Goal: Communication & Community: Answer question/provide support

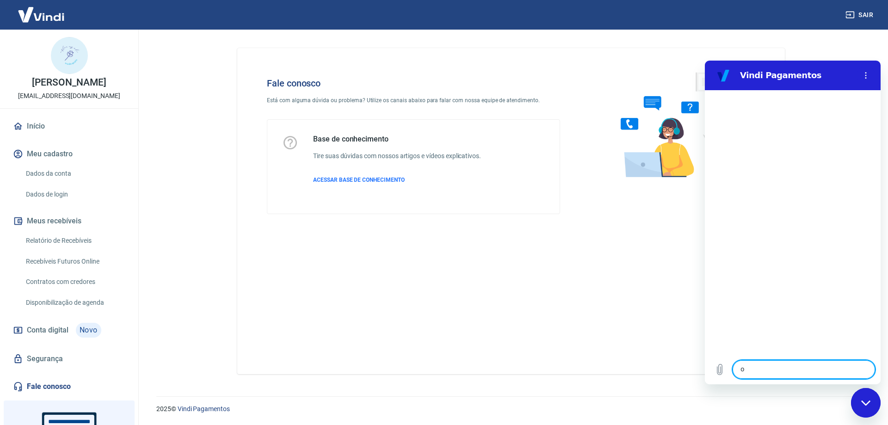
type textarea "oi"
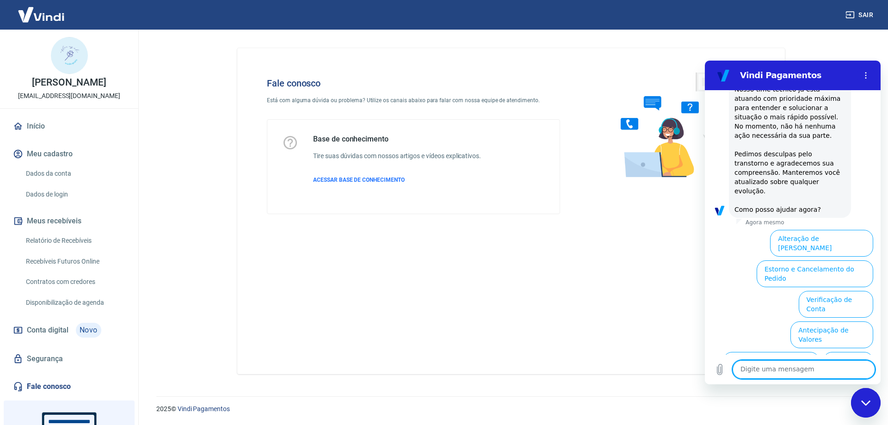
scroll to position [225, 0]
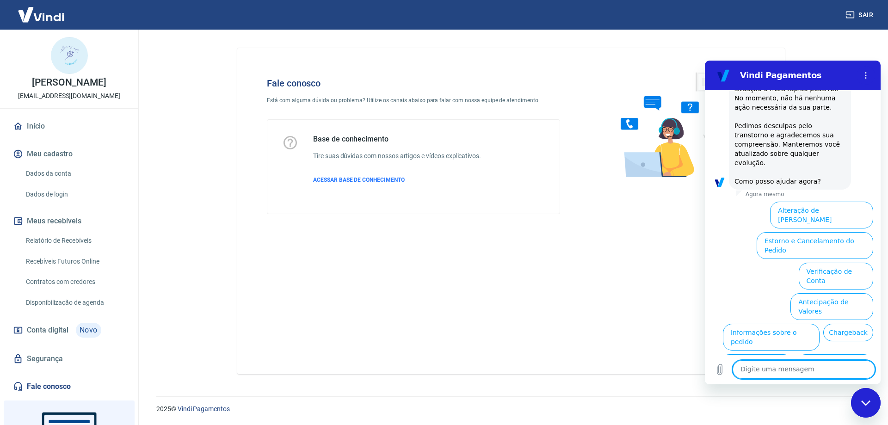
click at [755, 367] on textarea at bounding box center [803, 369] width 142 height 18
type textarea "preciso de ajuda"
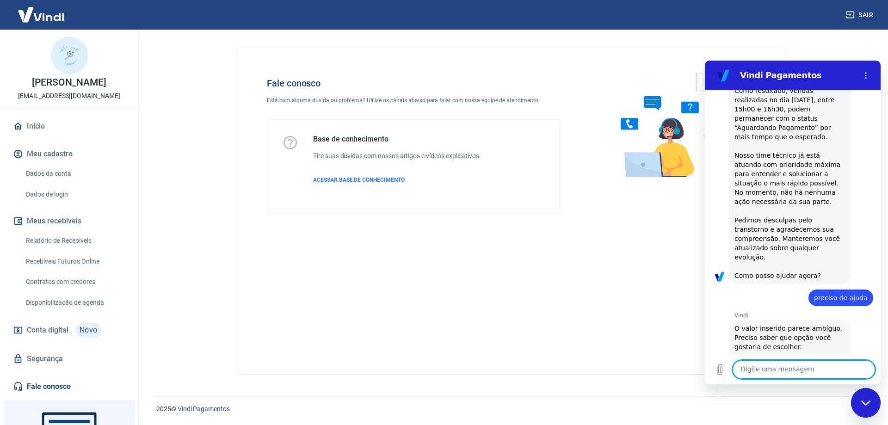
scroll to position [133, 0]
click at [769, 368] on textarea at bounding box center [803, 369] width 142 height 18
type textarea "a"
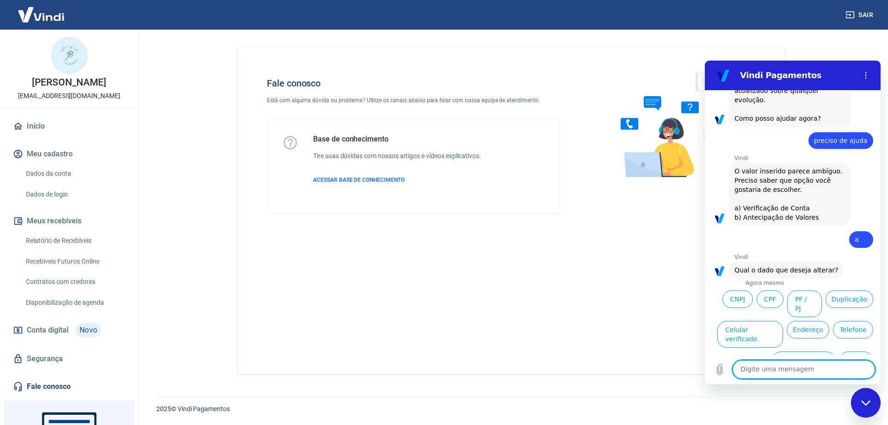
scroll to position [292, 0]
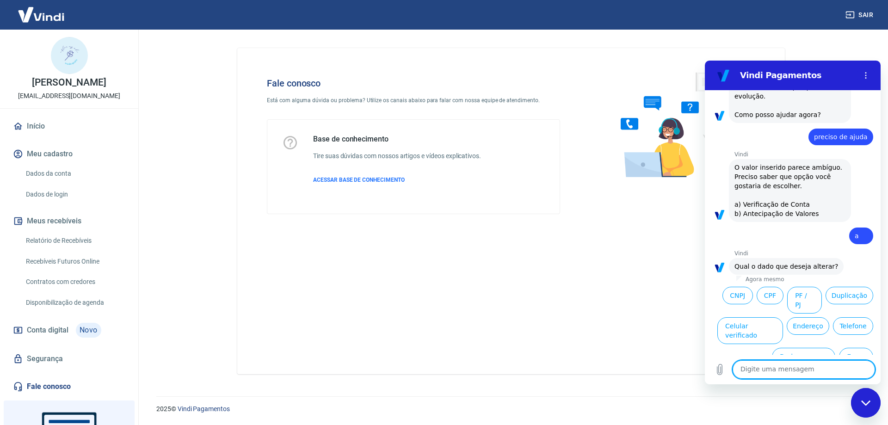
click at [761, 371] on textarea at bounding box center [803, 369] width 142 height 18
type textarea "não"
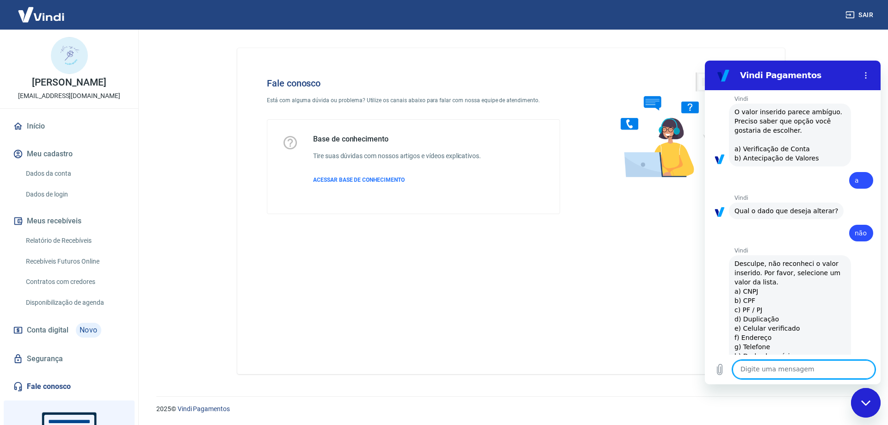
scroll to position [349, 0]
type textarea "não"
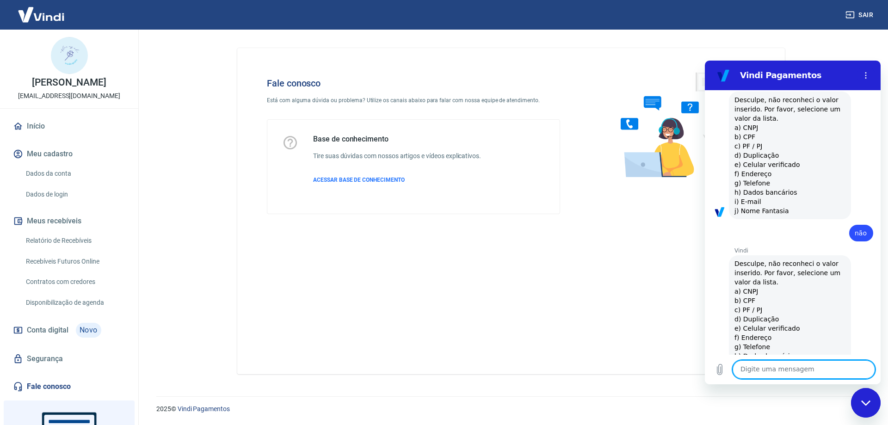
scroll to position [513, 0]
click at [756, 368] on textarea at bounding box center [803, 369] width 142 height 18
type textarea "preciso falar com um atendente"
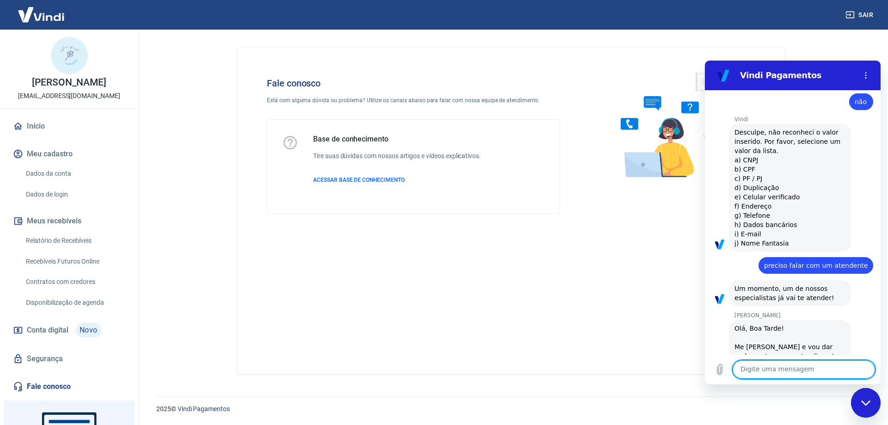
scroll to position [644, 0]
type textarea "oi com a [PERSON_NAME]"
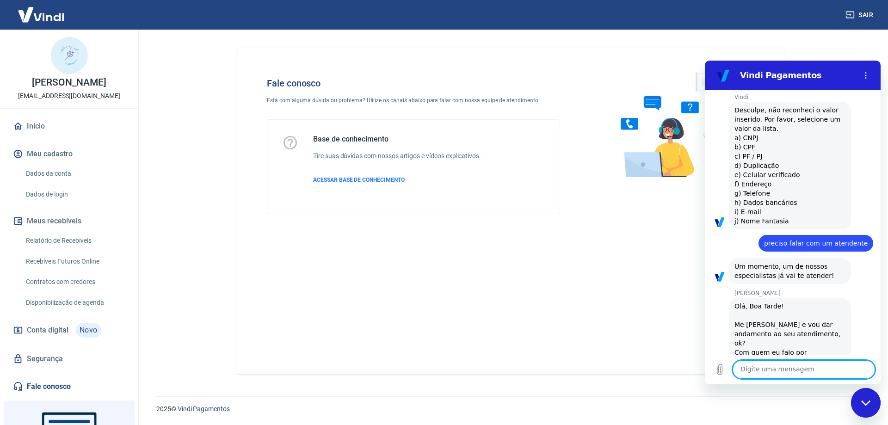
scroll to position [666, 0]
type textarea "Boa tarde"
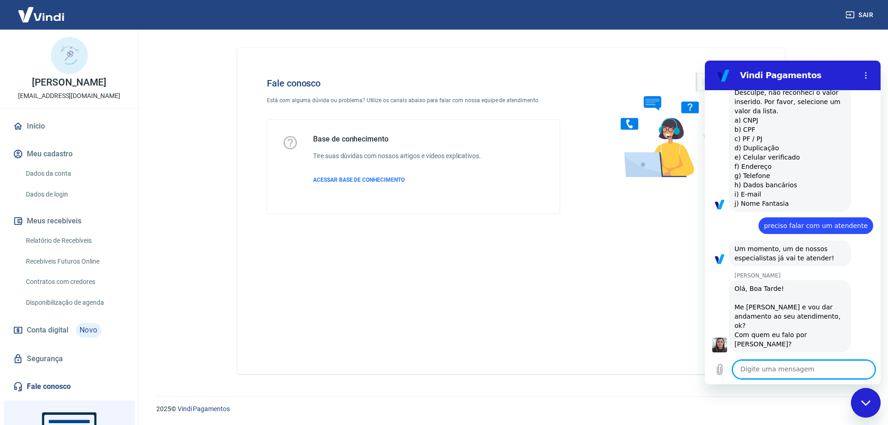
scroll to position [684, 0]
click at [767, 363] on textarea at bounding box center [803, 369] width 142 height 18
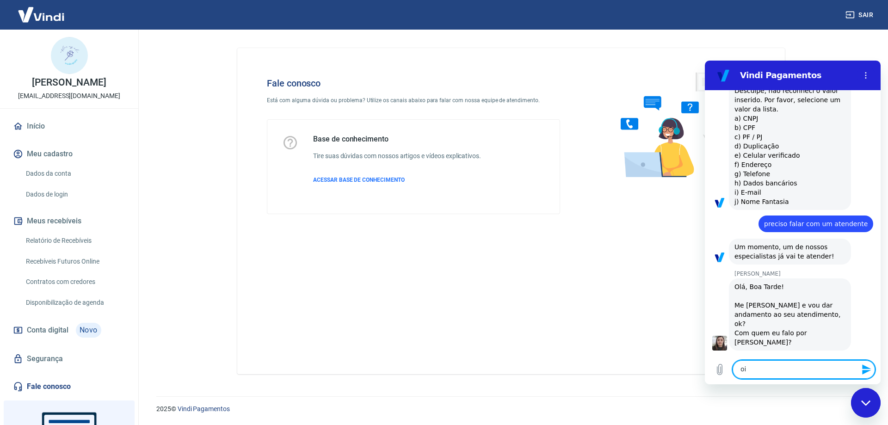
type textarea "o"
type textarea "[PERSON_NAME]"
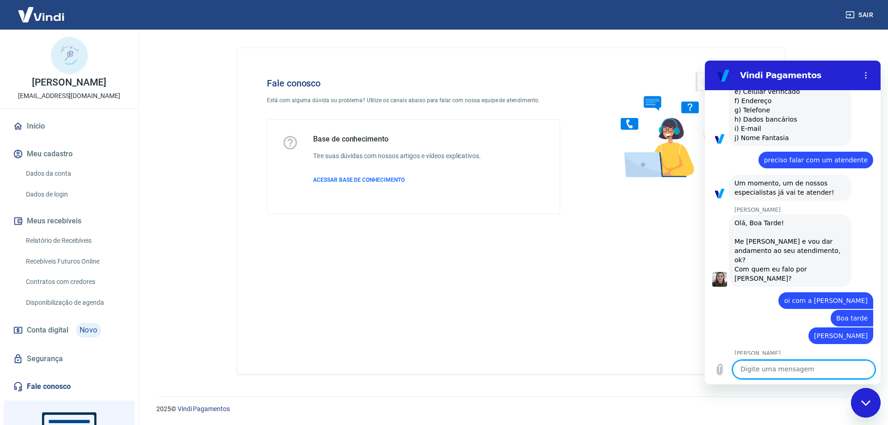
scroll to position [749, 0]
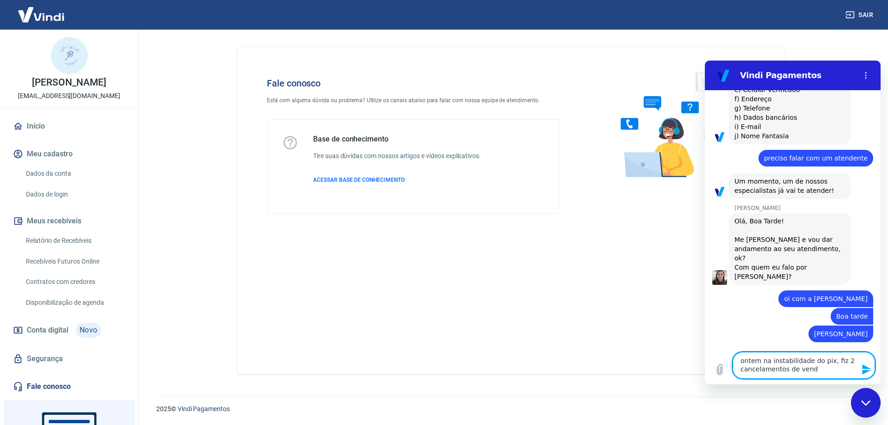
type textarea "ontem na instabilidade do pix, fiz 2 cancelamentos de venda"
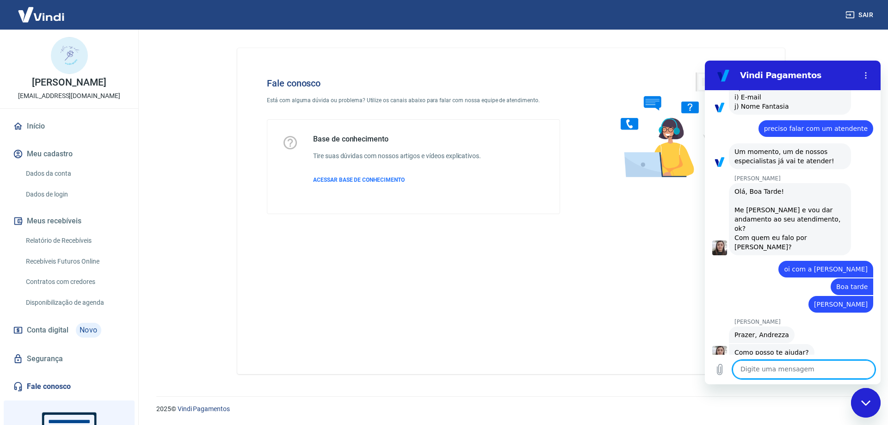
scroll to position [781, 0]
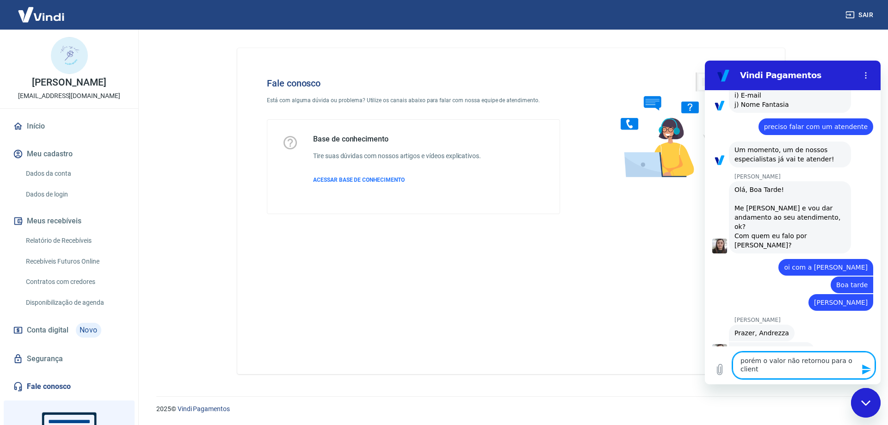
type textarea "porém o valor não retornou para o cliente"
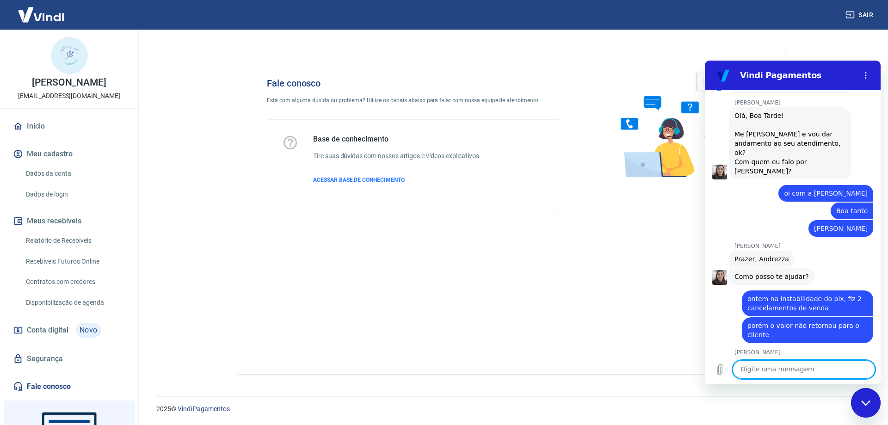
scroll to position [857, 0]
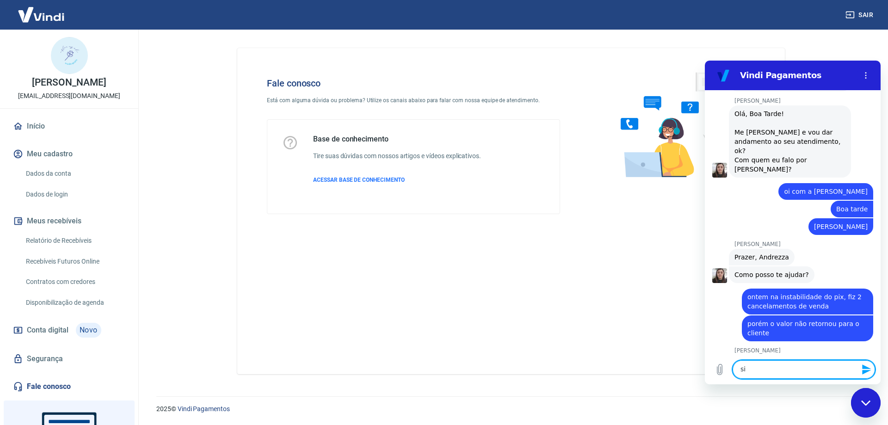
type textarea "sim"
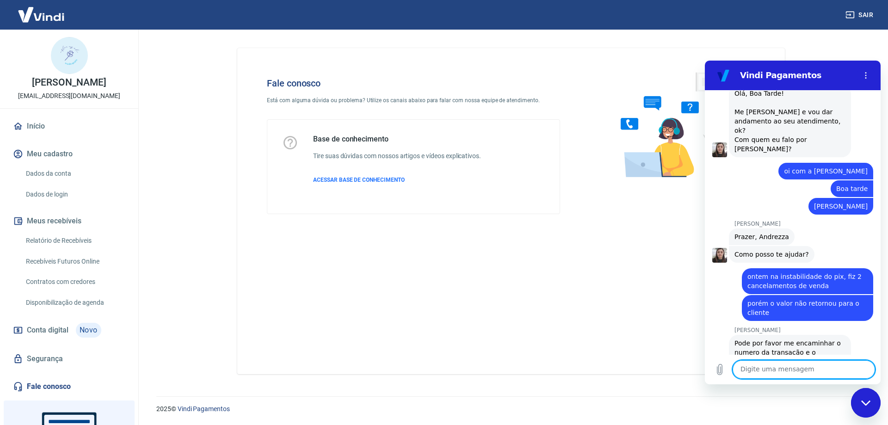
scroll to position [879, 0]
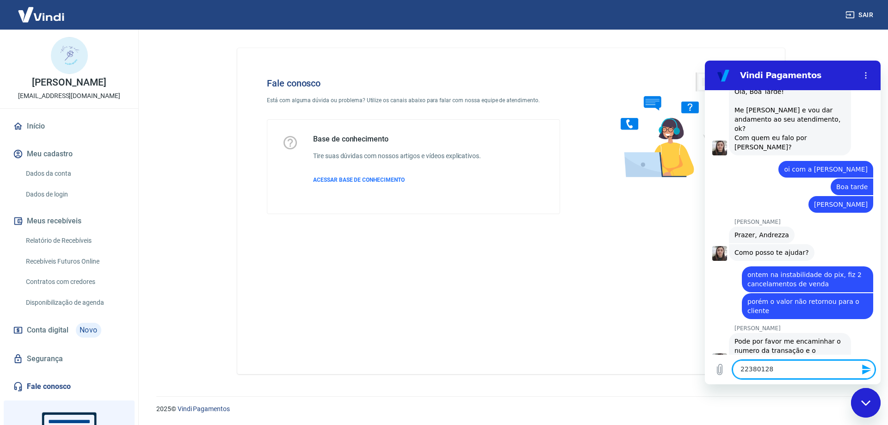
type textarea "223801288"
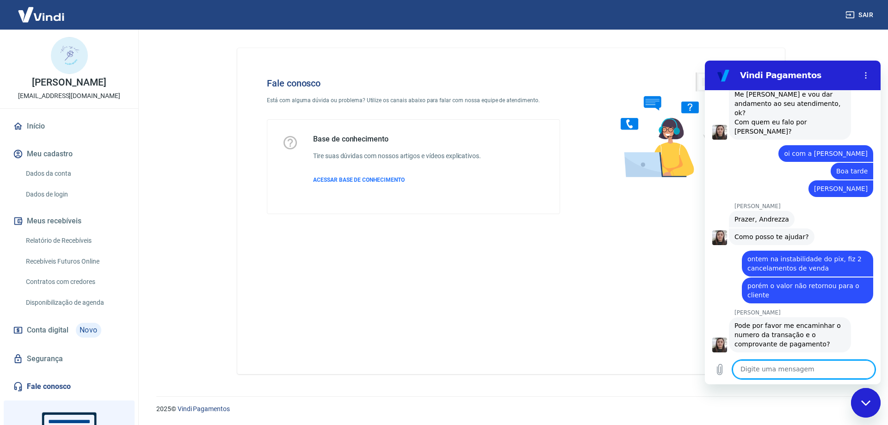
scroll to position [896, 0]
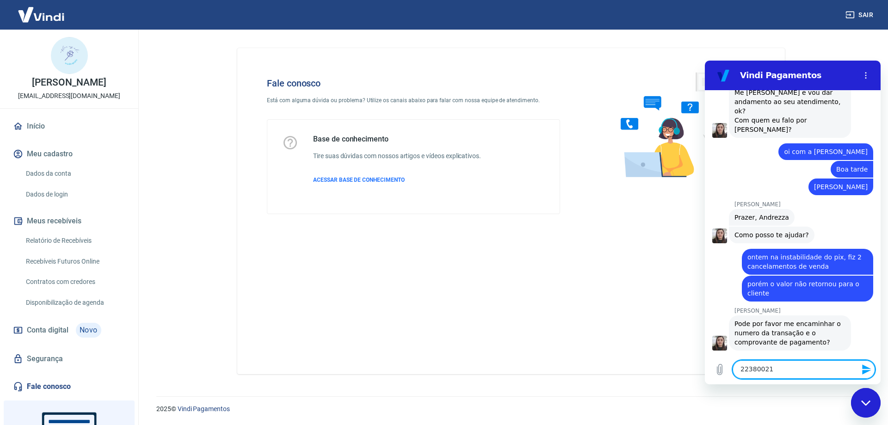
type textarea "223800213"
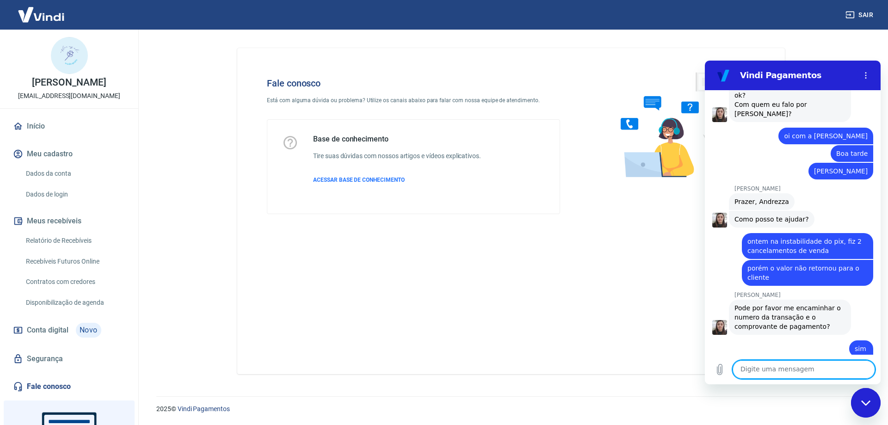
scroll to position [914, 0]
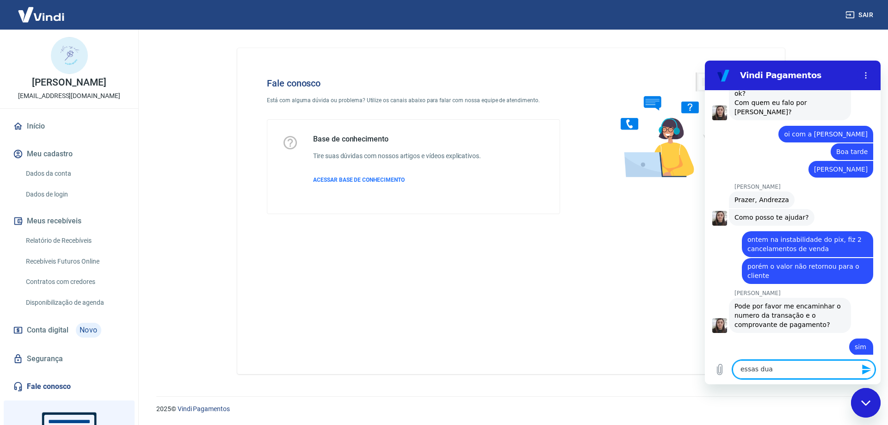
type textarea "essas duas"
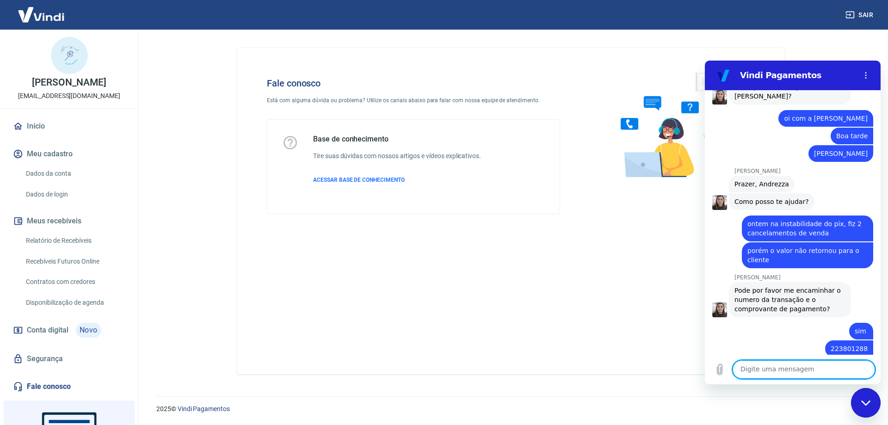
scroll to position [931, 0]
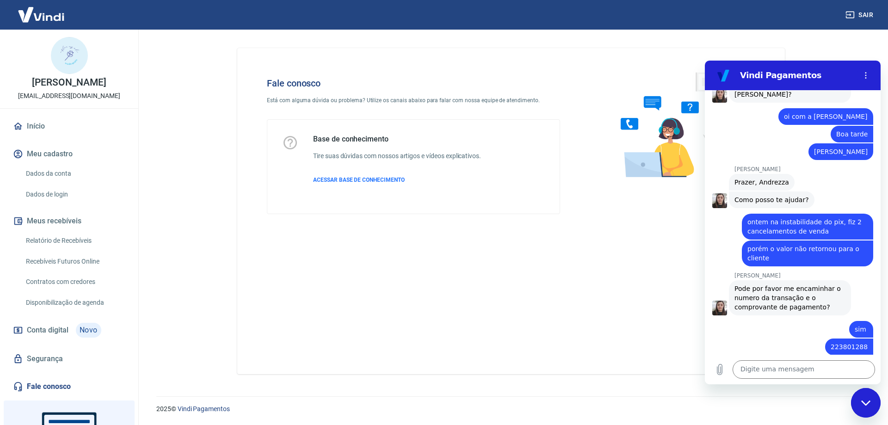
click at [755, 337] on div "diz: 223801288" at bounding box center [788, 346] width 168 height 18
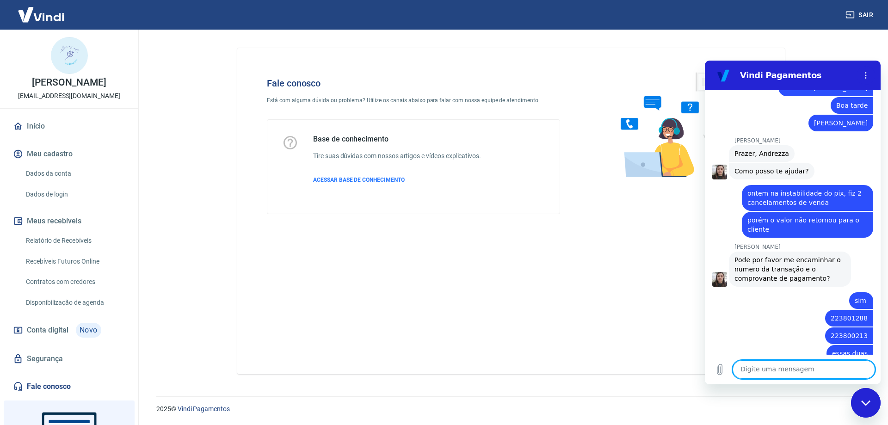
scroll to position [962, 0]
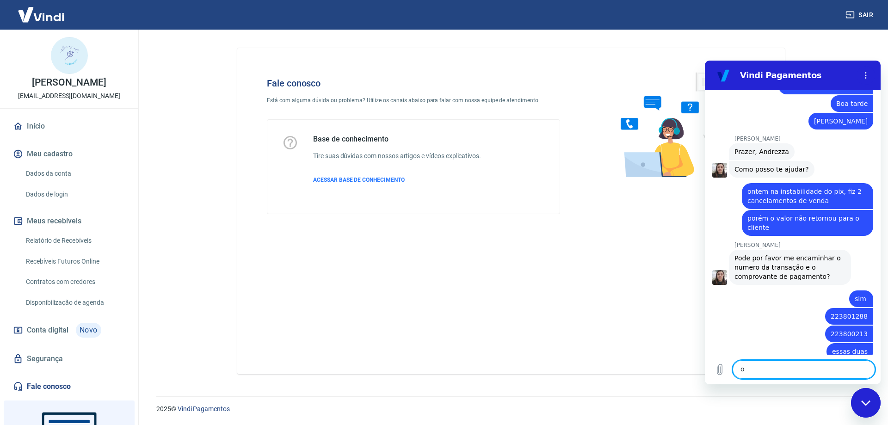
type textarea "ok"
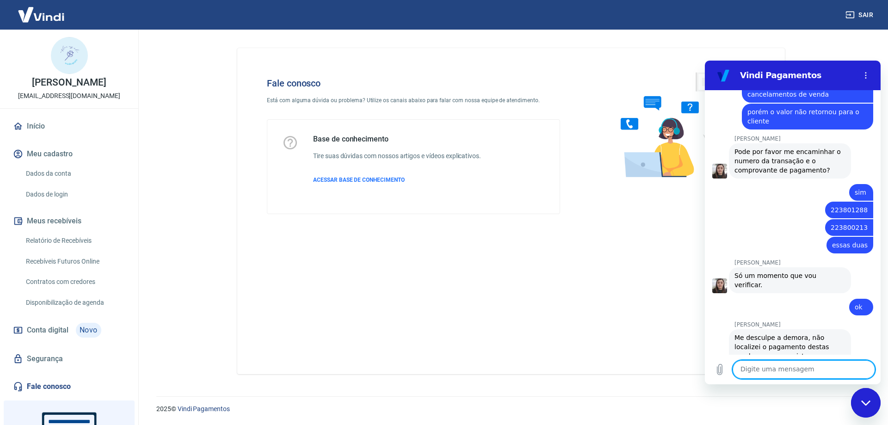
scroll to position [1070, 0]
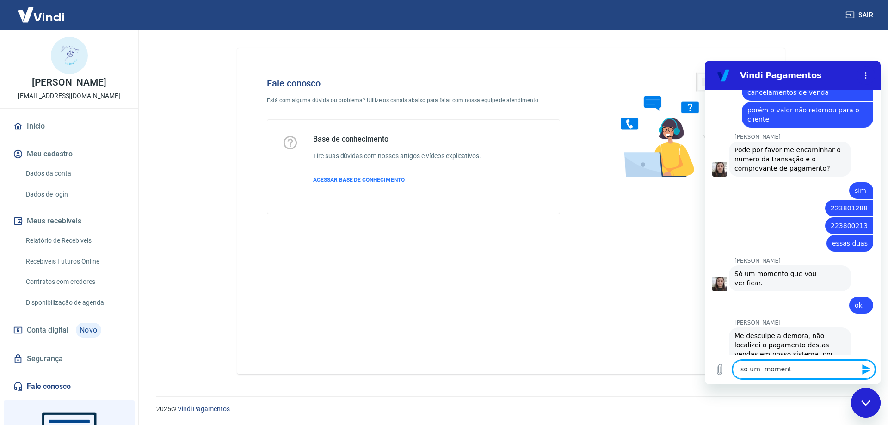
type textarea "so um momento"
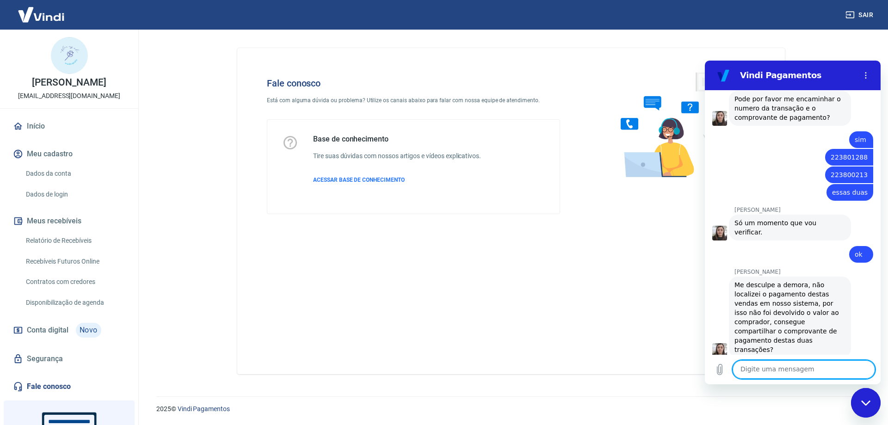
scroll to position [1123, 0]
click at [719, 369] on icon "Carregar arquivo" at bounding box center [719, 369] width 11 height 11
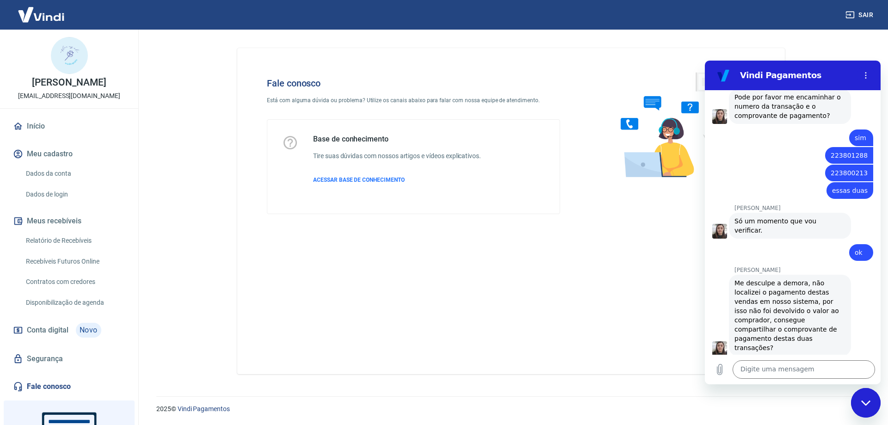
click at [750, 356] on div "diz: so um momento" at bounding box center [788, 367] width 168 height 22
click at [722, 371] on icon "Carregar arquivo" at bounding box center [719, 369] width 5 height 11
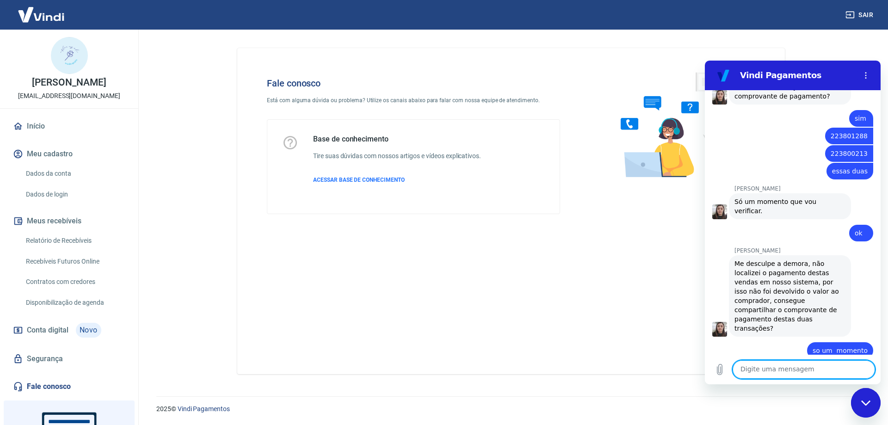
scroll to position [1149, 0]
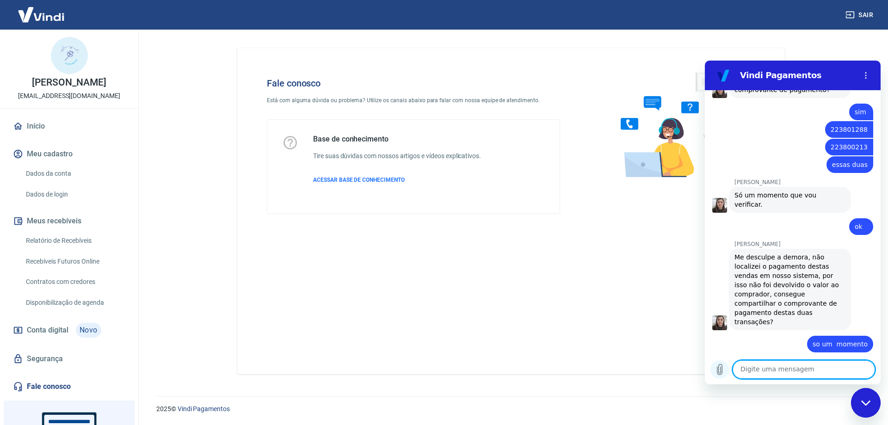
click at [720, 369] on icon "Carregar arquivo" at bounding box center [719, 369] width 11 height 11
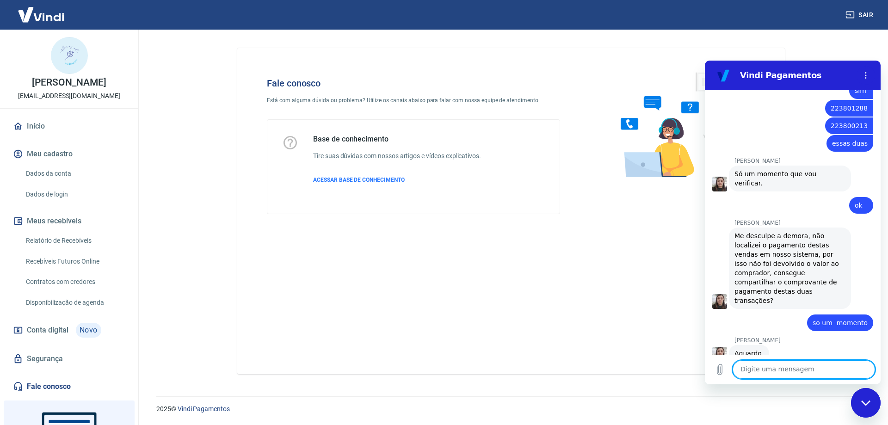
scroll to position [1172, 0]
click at [804, 392] on link "Comprovante...9.213805.pdf" at bounding box center [819, 395] width 90 height 7
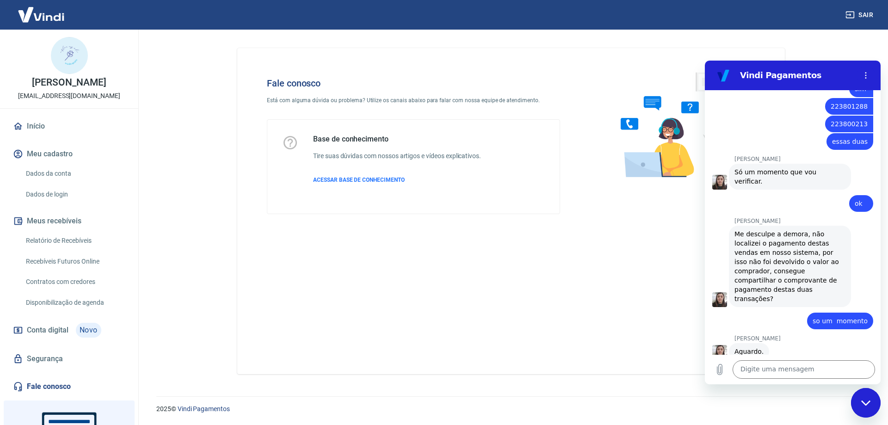
click at [810, 369] on link "comprovante...15-26-13.pdf" at bounding box center [820, 372] width 88 height 7
click at [742, 367] on textarea at bounding box center [803, 369] width 142 height 18
type textarea "segue os comprovanres"
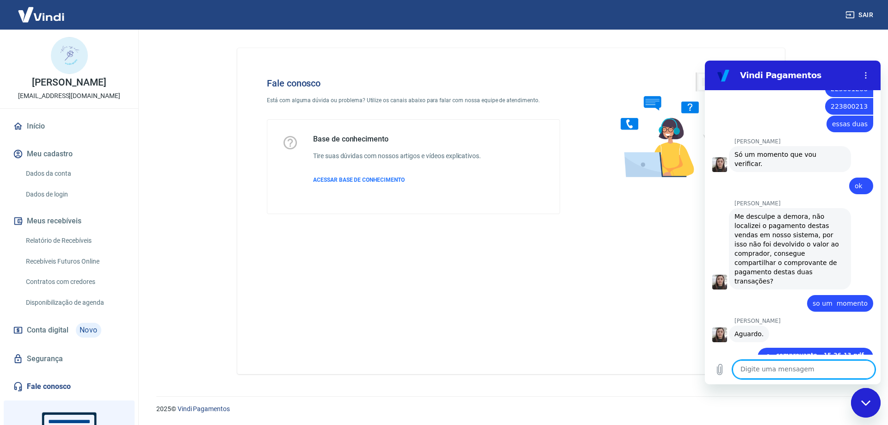
scroll to position [1191, 0]
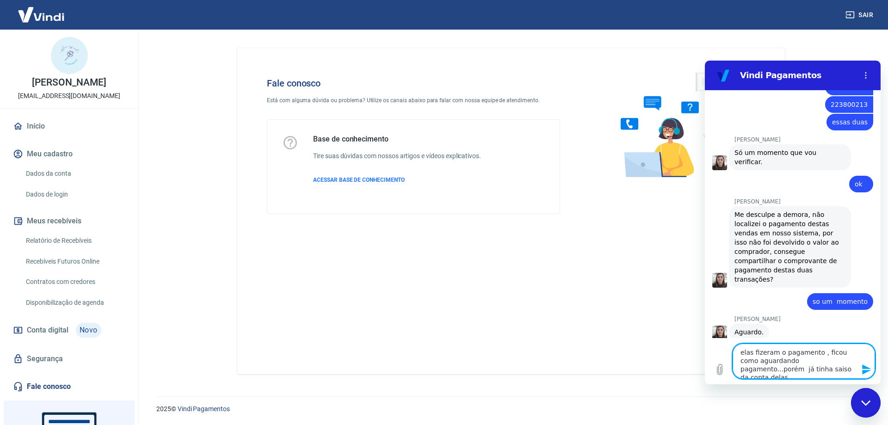
click at [760, 369] on textarea "elas fizeram o pagamento , ficou como aguardando pagamento...porém já tinha sai…" at bounding box center [803, 360] width 142 height 35
click at [772, 369] on textarea "elas fizeram o pagamento , ficou como aguardando pagamento...porém já tinha sai…" at bounding box center [803, 360] width 142 height 35
click at [825, 366] on textarea "elas fizeram o pagamento , ficou como aguardando pagamento...porém já tinha sai…" at bounding box center [803, 360] width 142 height 35
type textarea "elas fizeram o pagamento , ficou como aguardando pagamento...porém já tinha sai…"
click at [864, 369] on icon "Enviar mensagem" at bounding box center [866, 369] width 11 height 11
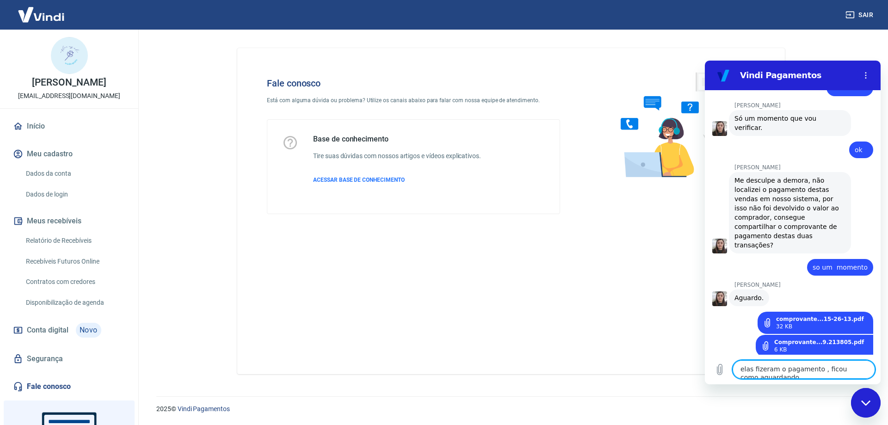
scroll to position [1227, 0]
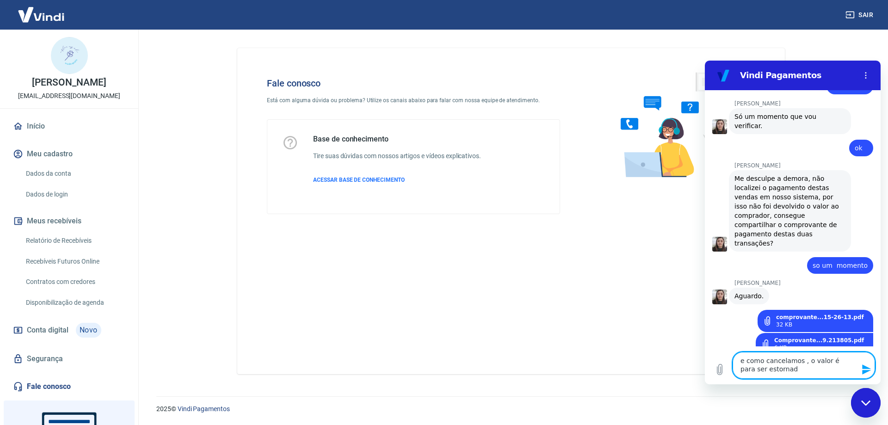
type textarea "e como cancelamos , o valor é para ser estornado"
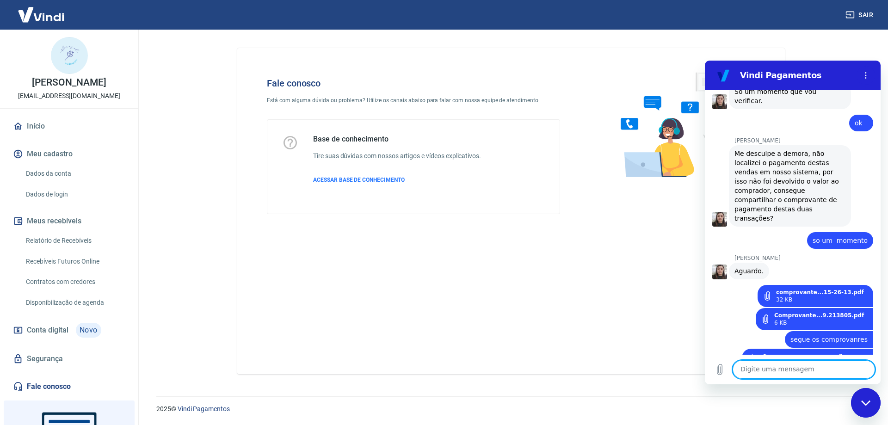
scroll to position [1254, 0]
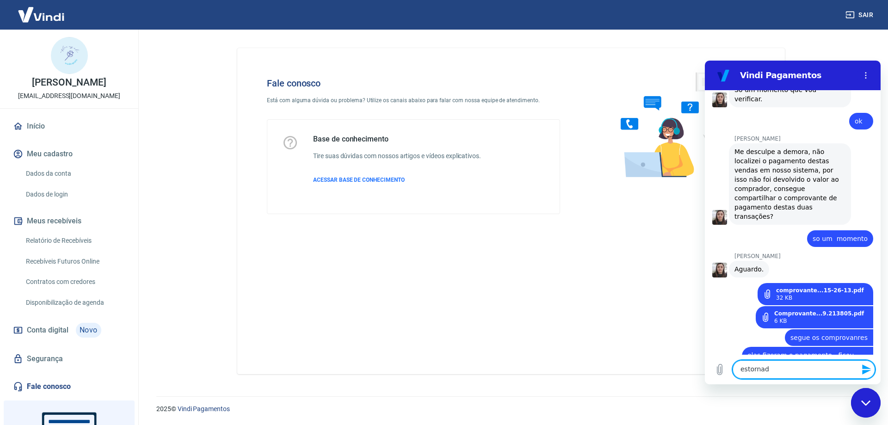
type textarea "estornado"
drag, startPoint x: 778, startPoint y: 370, endPoint x: 606, endPoint y: 356, distance: 172.5
click html "Vindi Pagamentos 13:24 diz: oi Enviado · 13:24 [PERSON_NAME] diz: [PERSON_NAME]…"
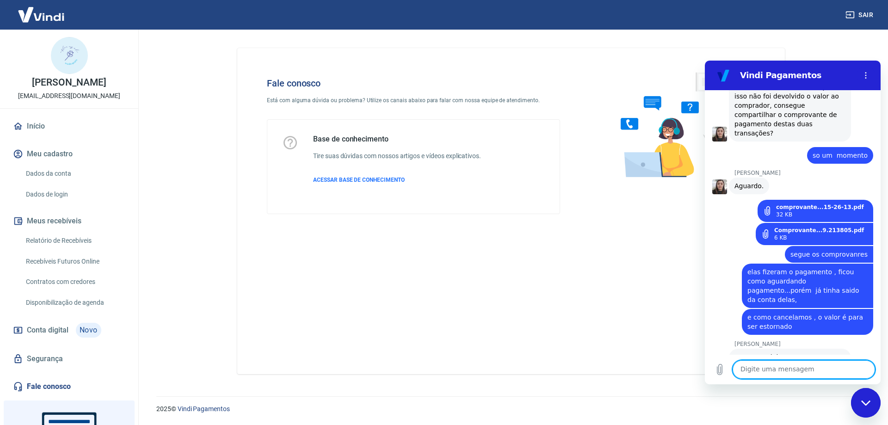
scroll to position [1339, 0]
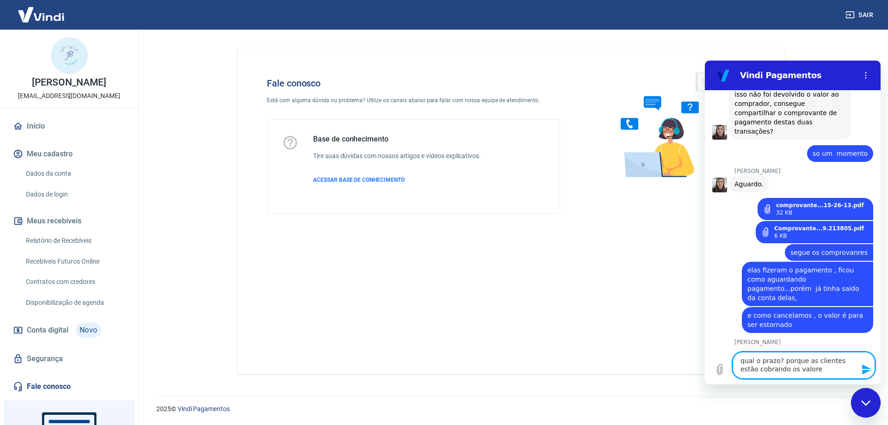
type textarea "qual o prazo? porque as clientes estão cobrando os valores"
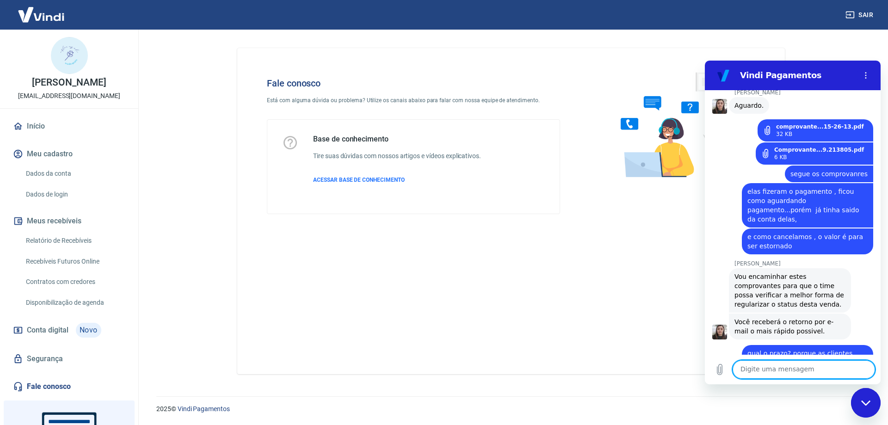
scroll to position [1420, 0]
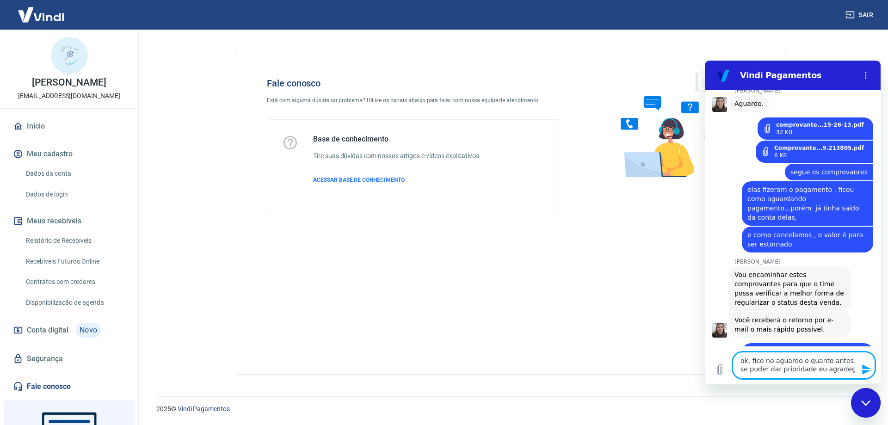
type textarea "ok, fico no aguardo o quanto antes. se puder dar prioridade eu agradeço"
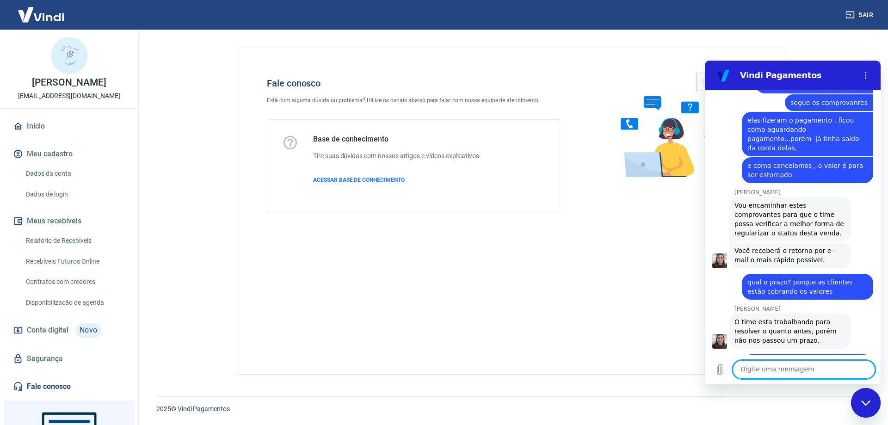
scroll to position [1491, 0]
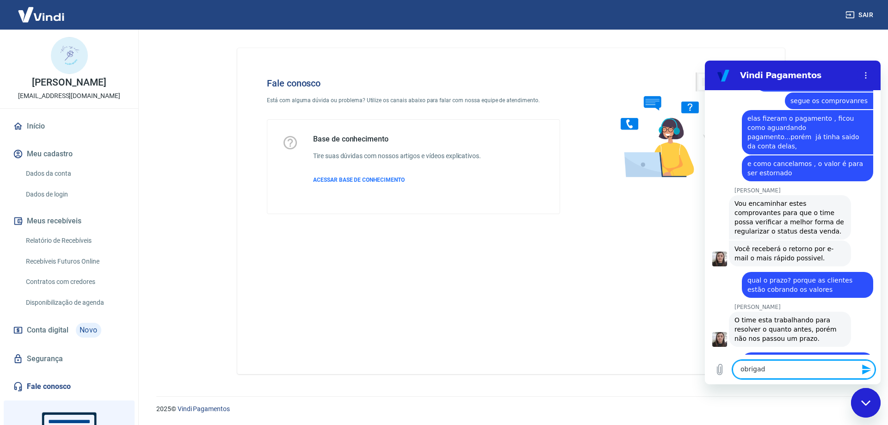
type textarea "obrigada"
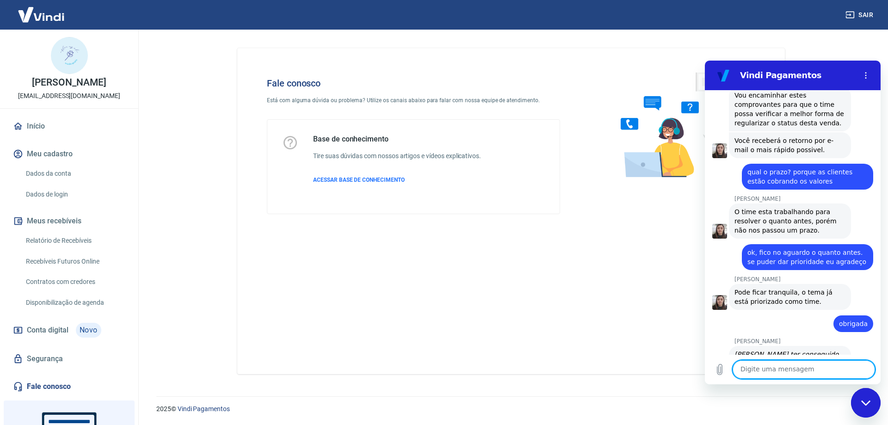
scroll to position [1738, 0]
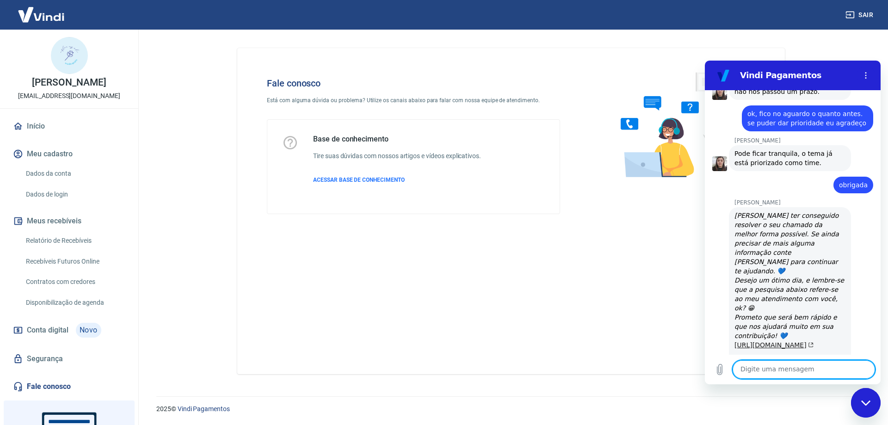
click at [764, 341] on link "[URL][DOMAIN_NAME]" at bounding box center [773, 344] width 79 height 7
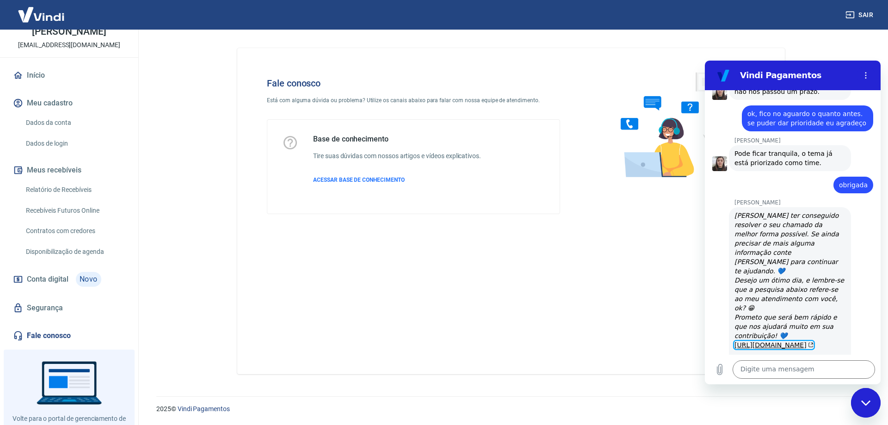
scroll to position [84, 0]
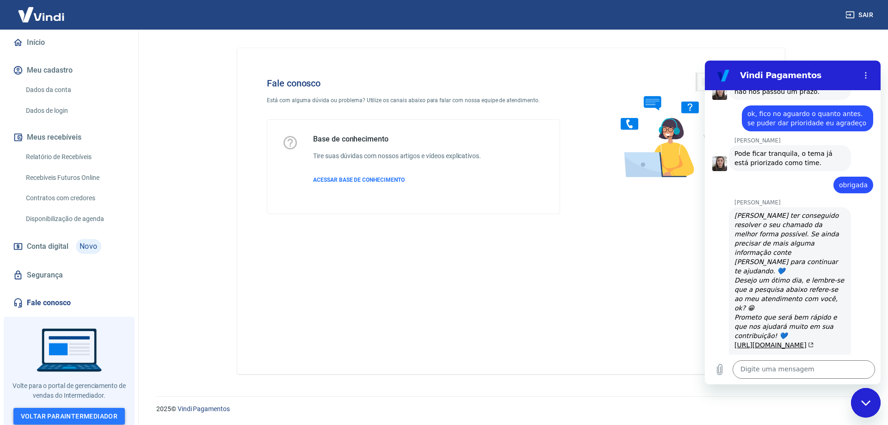
click at [66, 408] on link "Voltar para Intermediador" at bounding box center [69, 416] width 112 height 17
